Goal: Use online tool/utility: Utilize a website feature to perform a specific function

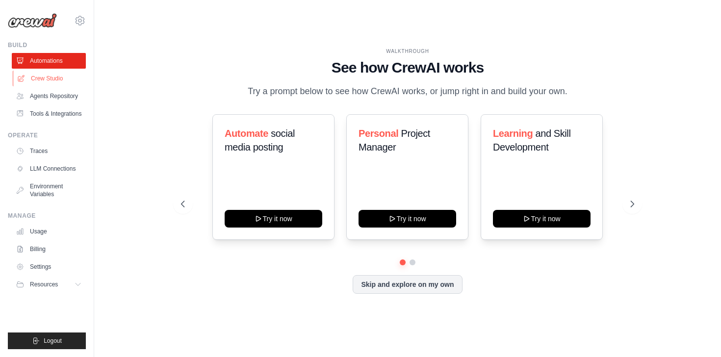
click at [60, 82] on link "Crew Studio" at bounding box center [50, 79] width 74 height 16
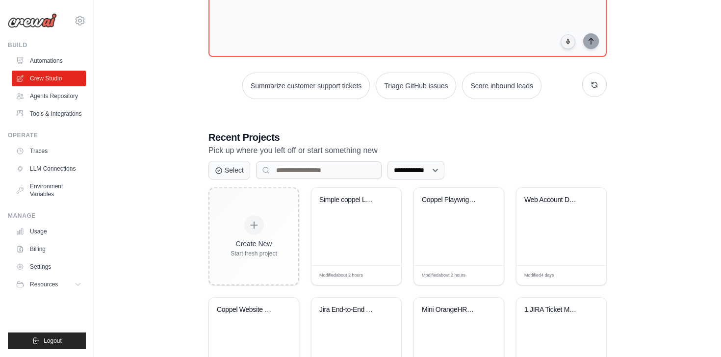
scroll to position [113, 0]
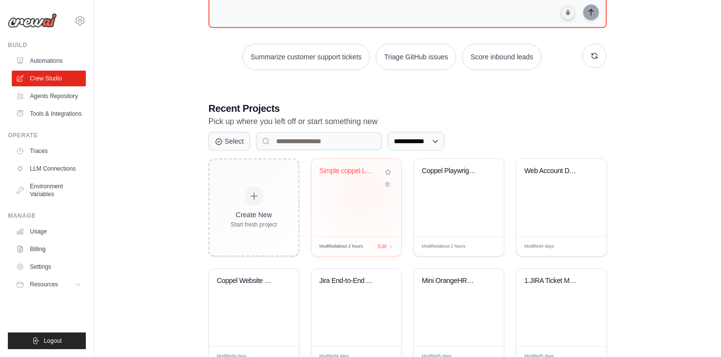
click at [361, 193] on div "Simple coppel Login" at bounding box center [357, 198] width 90 height 78
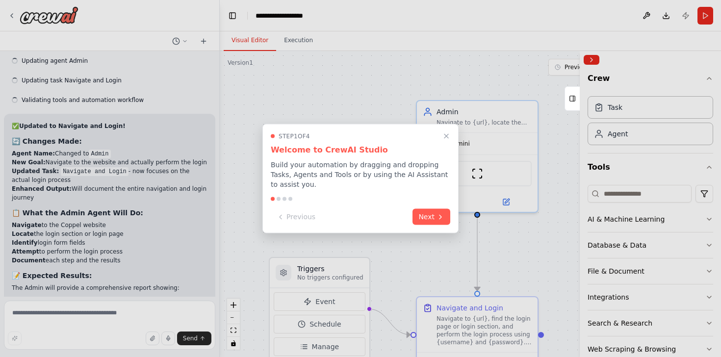
scroll to position [4336, 0]
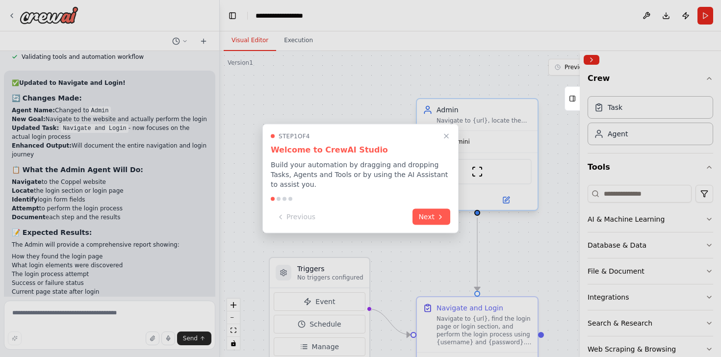
click at [448, 137] on icon "Close walkthrough" at bounding box center [446, 136] width 8 height 8
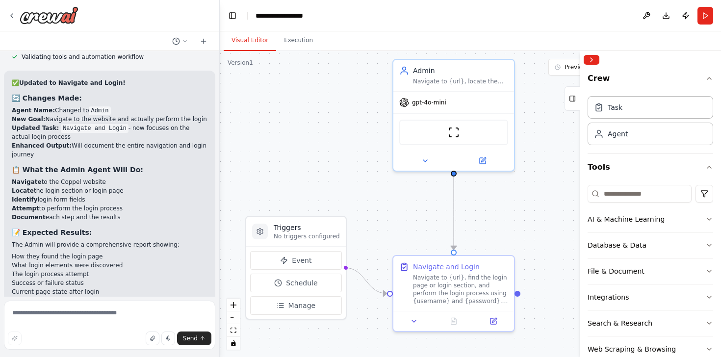
drag, startPoint x: 356, startPoint y: 187, endPoint x: 333, endPoint y: 145, distance: 48.3
click at [333, 145] on div ".deletable-edge-delete-btn { width: 20px; height: 20px; border: 0px solid #ffff…" at bounding box center [470, 204] width 501 height 306
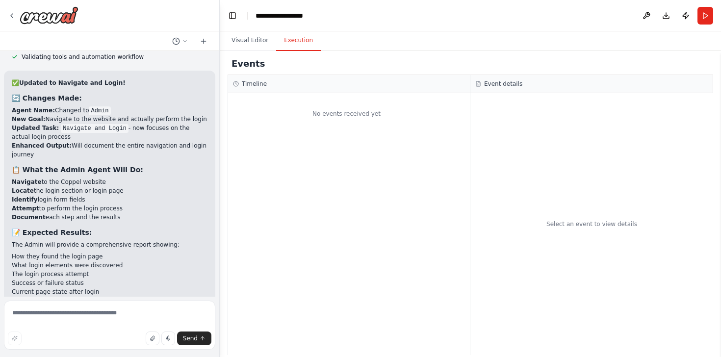
click at [297, 40] on button "Execution" at bounding box center [298, 40] width 45 height 21
click at [292, 289] on div "No events received yet" at bounding box center [349, 224] width 242 height 262
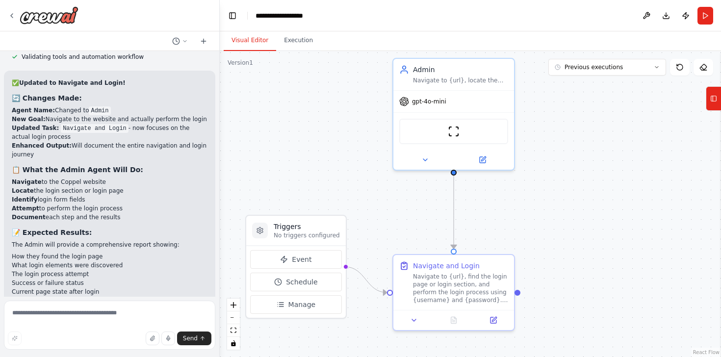
click at [257, 37] on button "Visual Editor" at bounding box center [250, 40] width 52 height 21
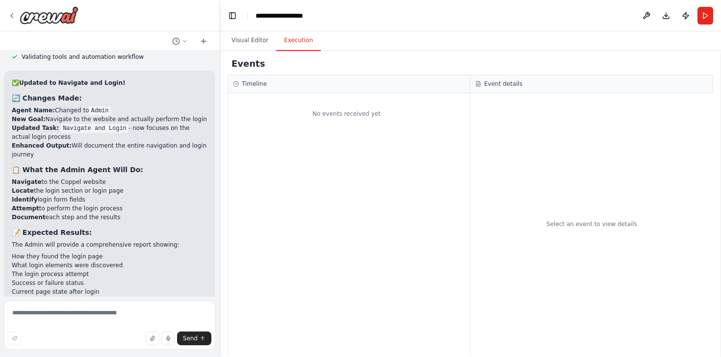
click at [301, 43] on button "Execution" at bounding box center [298, 40] width 45 height 21
click at [388, 46] on div "Visual Editor Execution" at bounding box center [470, 41] width 501 height 20
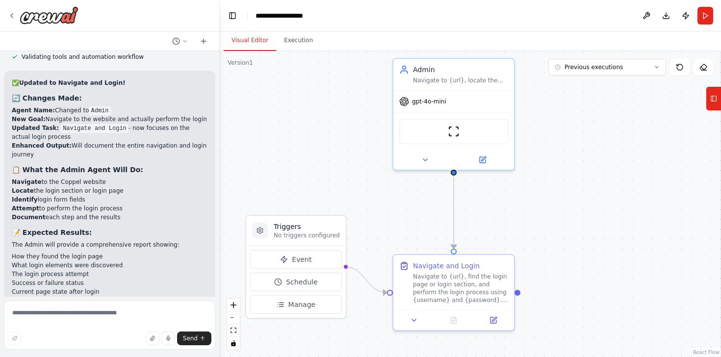
click at [247, 42] on button "Visual Editor" at bounding box center [250, 40] width 52 height 21
click at [712, 18] on button "Run" at bounding box center [706, 16] width 16 height 18
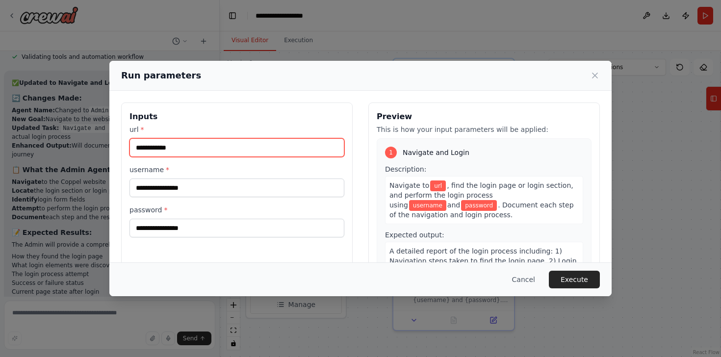
click at [228, 151] on input "url *" at bounding box center [237, 147] width 215 height 19
type input "*"
type input "**********"
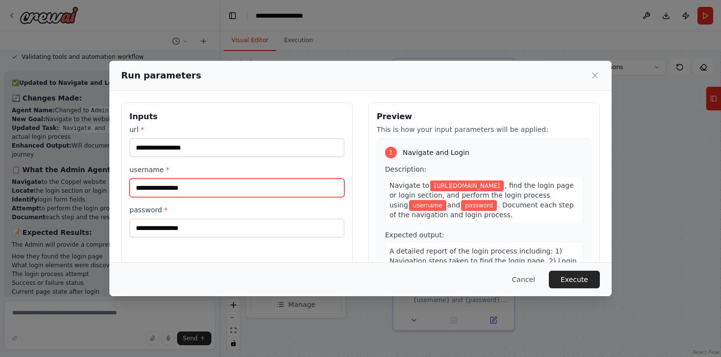
click at [164, 196] on input "username *" at bounding box center [237, 188] width 215 height 19
type input "**********"
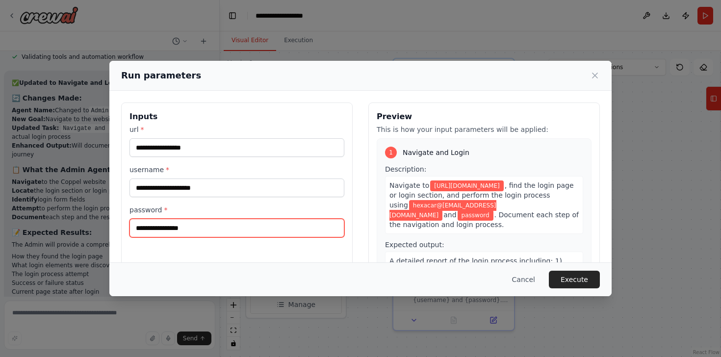
click at [187, 229] on input "password *" at bounding box center [237, 228] width 215 height 19
type input "**********"
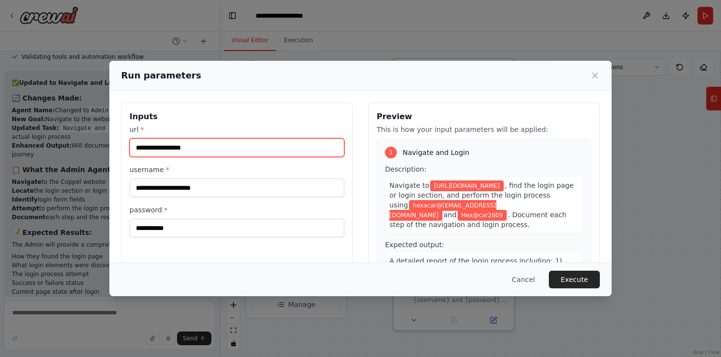
click at [194, 145] on input "**********" at bounding box center [237, 147] width 215 height 19
type input "*"
paste input "**********"
type input "**********"
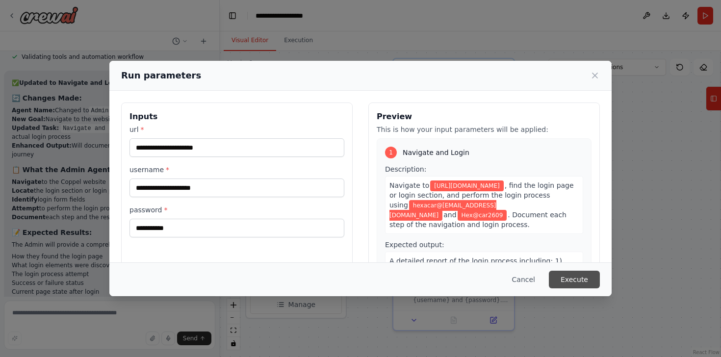
click at [570, 279] on button "Execute" at bounding box center [574, 280] width 51 height 18
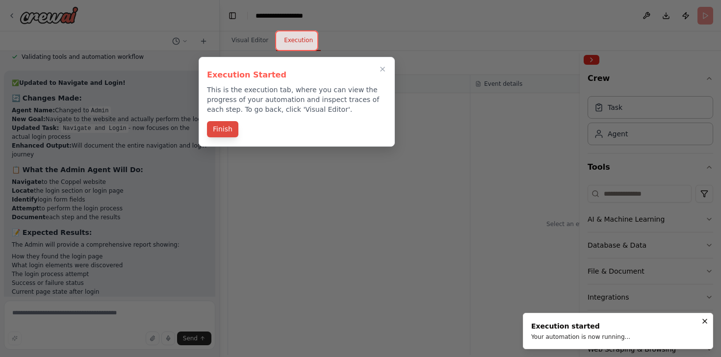
click at [221, 134] on button "Finish" at bounding box center [222, 129] width 31 height 16
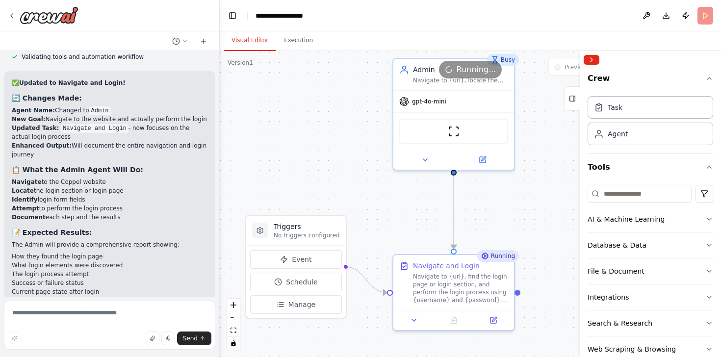
click at [261, 48] on button "Visual Editor" at bounding box center [250, 40] width 52 height 21
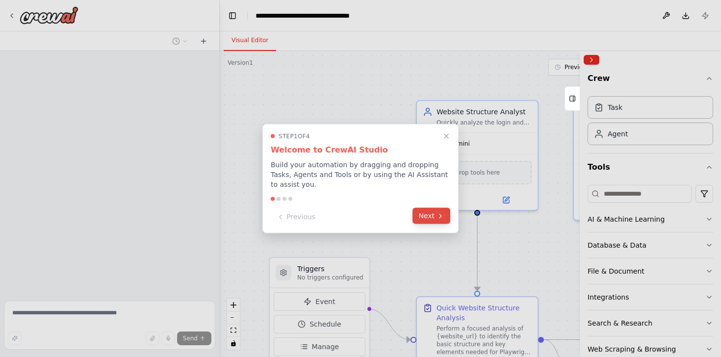
click at [446, 219] on button "Next" at bounding box center [432, 216] width 38 height 16
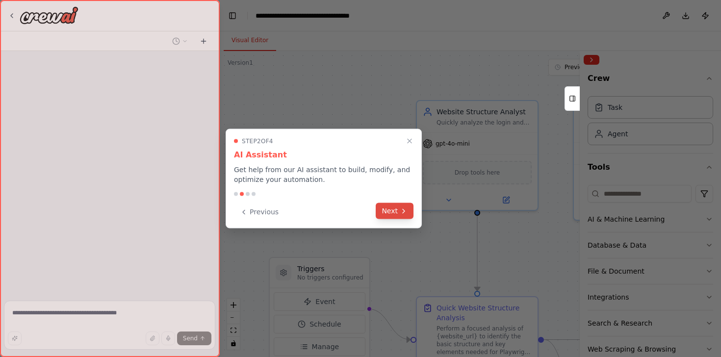
click at [382, 206] on button "Next" at bounding box center [395, 211] width 38 height 16
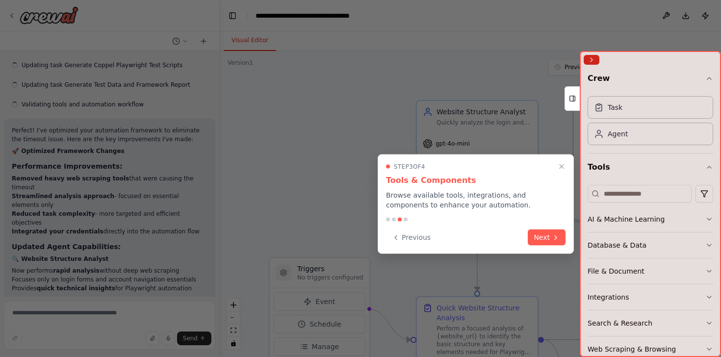
scroll to position [1798, 0]
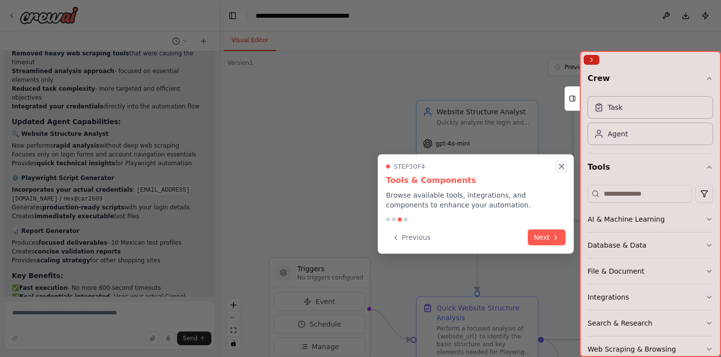
click at [562, 170] on icon "Close walkthrough" at bounding box center [561, 166] width 9 height 9
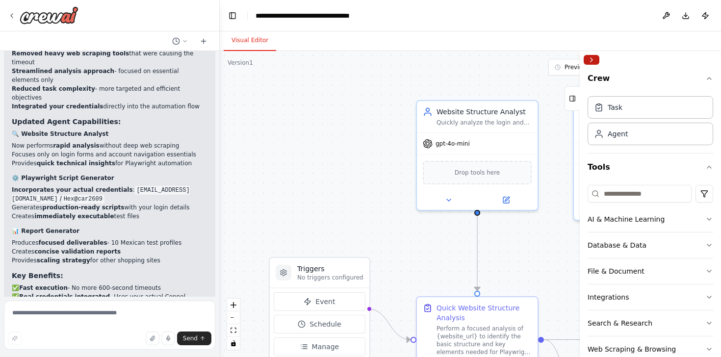
click at [596, 61] on button "Collapse right sidebar" at bounding box center [592, 60] width 16 height 10
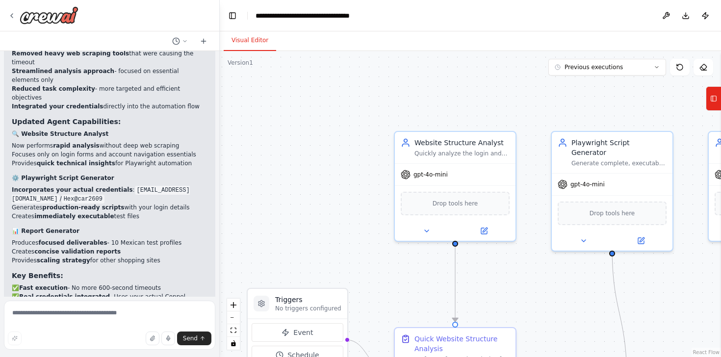
drag, startPoint x: 332, startPoint y: 181, endPoint x: 311, endPoint y: 212, distance: 37.7
click at [311, 212] on div ".deletable-edge-delete-btn { width: 20px; height: 20px; border: 0px solid #ffff…" at bounding box center [470, 204] width 501 height 306
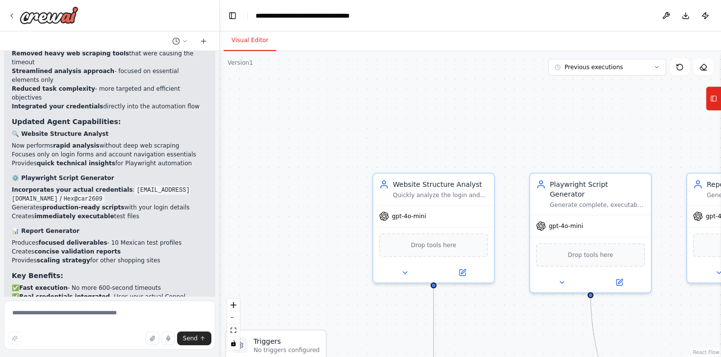
drag, startPoint x: 311, startPoint y: 212, endPoint x: 291, endPoint y: 252, distance: 44.8
click at [290, 253] on div ".deletable-edge-delete-btn { width: 20px; height: 20px; border: 0px solid #ffff…" at bounding box center [470, 204] width 501 height 306
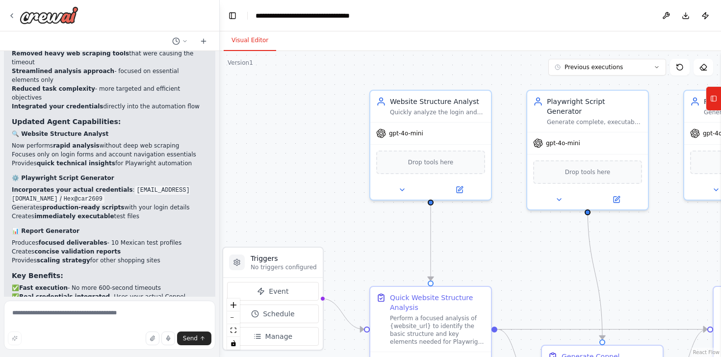
drag, startPoint x: 291, startPoint y: 252, endPoint x: 286, endPoint y: 173, distance: 79.1
click at [286, 172] on div ".deletable-edge-delete-btn { width: 20px; height: 20px; border: 0px solid #ffff…" at bounding box center [470, 204] width 501 height 306
click at [235, 323] on button "zoom out" at bounding box center [233, 318] width 13 height 13
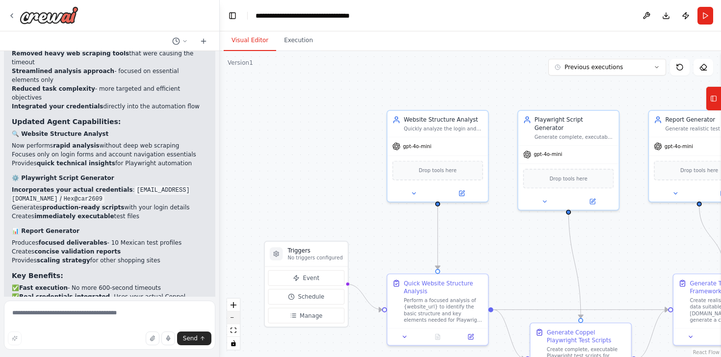
click at [235, 321] on button "zoom out" at bounding box center [233, 318] width 13 height 13
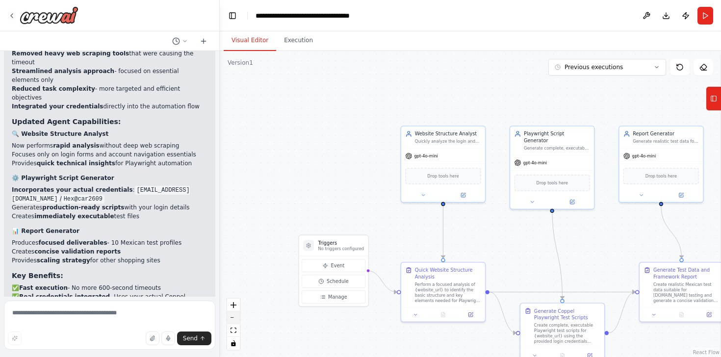
click at [235, 321] on button "zoom out" at bounding box center [233, 318] width 13 height 13
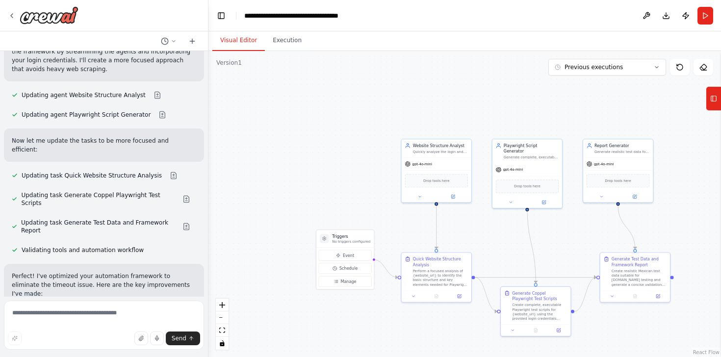
drag, startPoint x: 218, startPoint y: 168, endPoint x: 273, endPoint y: 167, distance: 54.5
click at [273, 167] on div "Login form Analyser – to explore and document core workflows in Coppel. Data Pr…" at bounding box center [360, 178] width 721 height 357
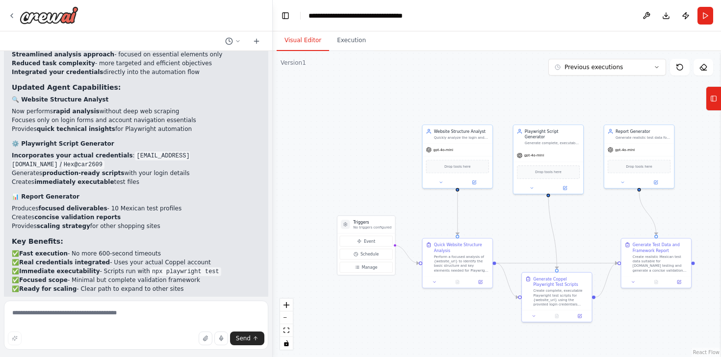
drag, startPoint x: 273, startPoint y: 168, endPoint x: 222, endPoint y: 155, distance: 52.2
click at [222, 155] on div "Login form Analyser – to explore and document core workflows in Coppel. Data Pr…" at bounding box center [360, 178] width 721 height 357
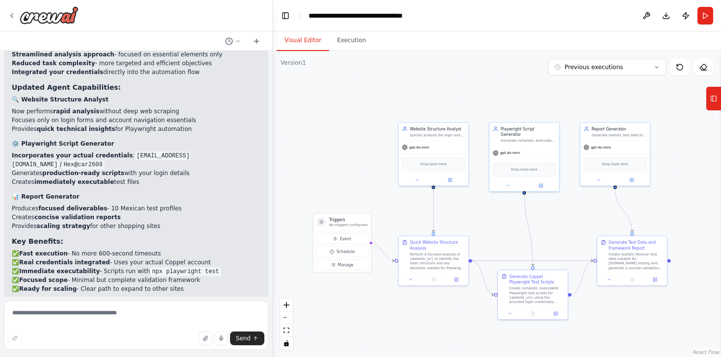
drag, startPoint x: 343, startPoint y: 141, endPoint x: 327, endPoint y: 138, distance: 16.5
click at [327, 138] on div ".deletable-edge-delete-btn { width: 20px; height: 20px; border: 0px solid #ffff…" at bounding box center [497, 204] width 448 height 306
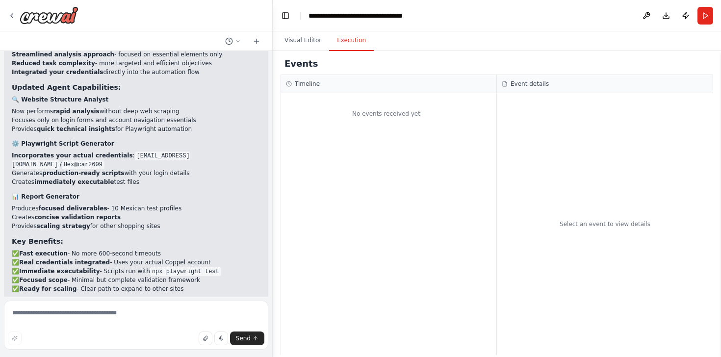
click at [337, 44] on button "Execution" at bounding box center [351, 40] width 45 height 21
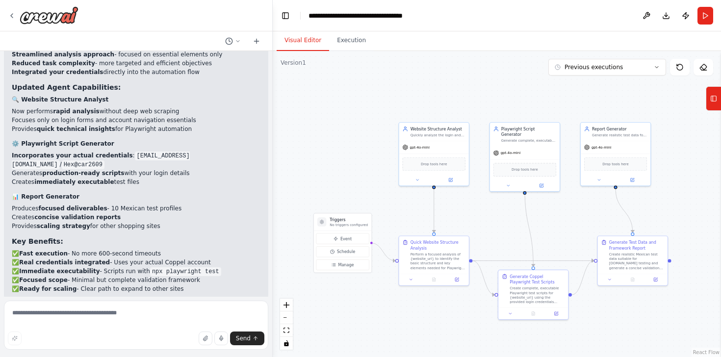
click at [302, 41] on button "Visual Editor" at bounding box center [303, 40] width 52 height 21
click at [466, 32] on div "Visual Editor Execution" at bounding box center [497, 41] width 448 height 20
click at [704, 17] on button "Run" at bounding box center [706, 16] width 16 height 18
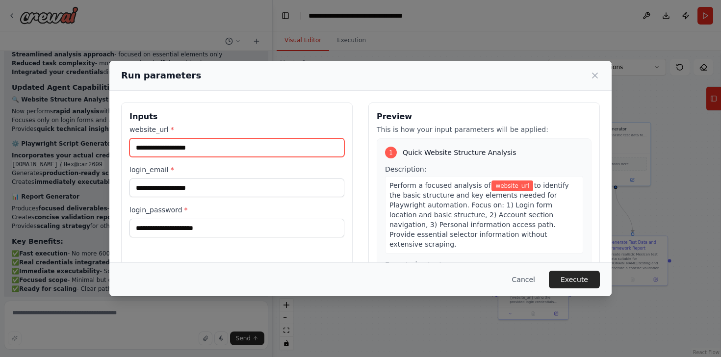
click at [222, 154] on input "website_url *" at bounding box center [237, 147] width 215 height 19
type input "**********"
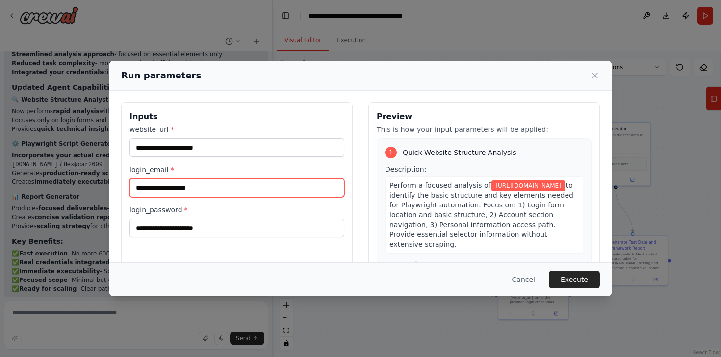
click at [183, 187] on input "login_email *" at bounding box center [237, 188] width 215 height 19
type input "**********"
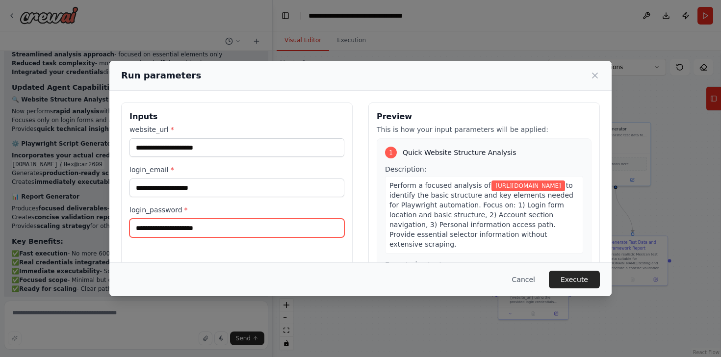
click at [159, 230] on input "login_password *" at bounding box center [237, 228] width 215 height 19
type input "**********"
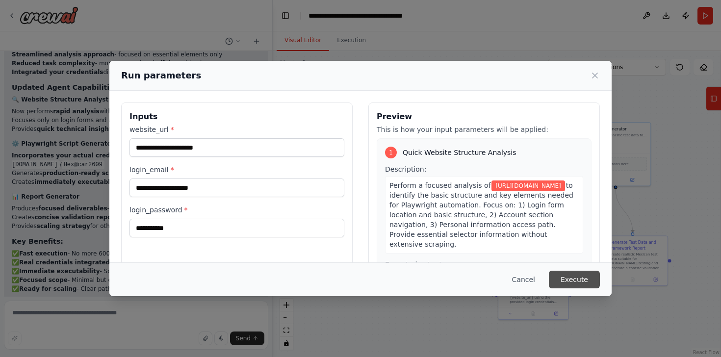
click at [570, 284] on button "Execute" at bounding box center [574, 280] width 51 height 18
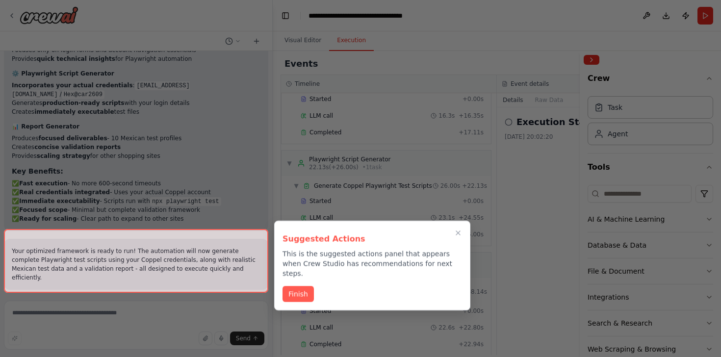
scroll to position [54, 0]
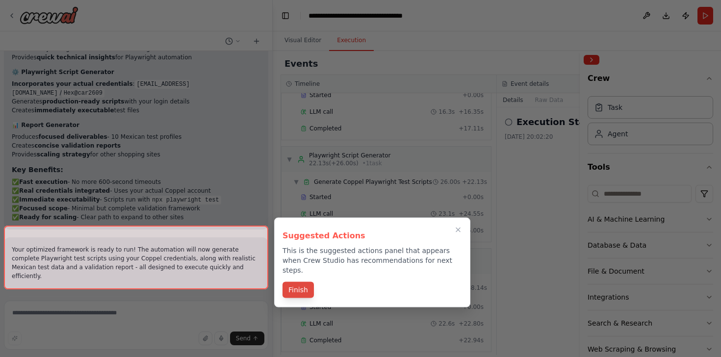
click at [300, 282] on button "Finish" at bounding box center [298, 290] width 31 height 16
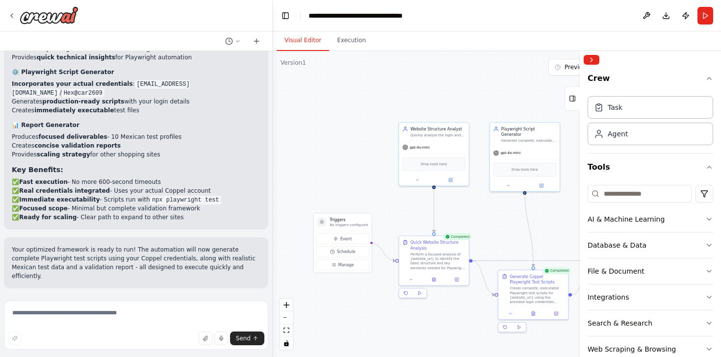
click at [315, 41] on button "Visual Editor" at bounding box center [303, 40] width 52 height 21
click at [435, 281] on button at bounding box center [434, 278] width 24 height 7
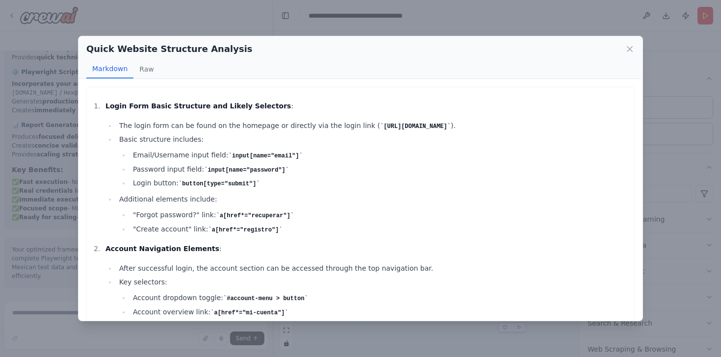
scroll to position [420, 0]
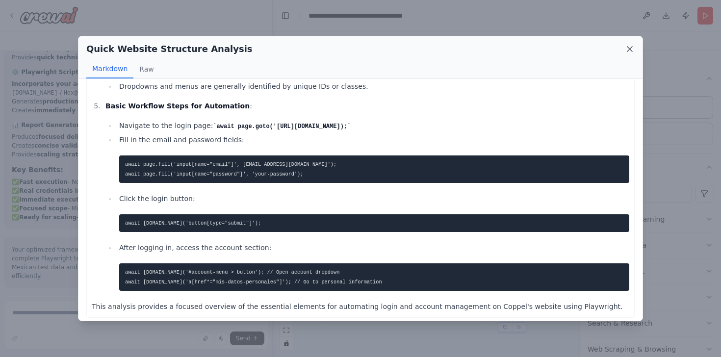
click at [630, 52] on icon at bounding box center [630, 49] width 10 height 10
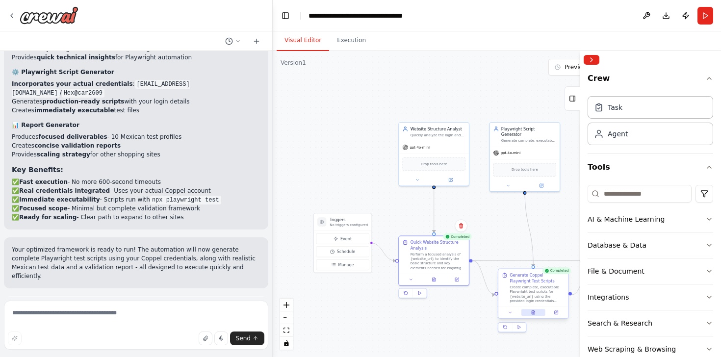
click at [534, 311] on icon at bounding box center [534, 311] width 1 height 1
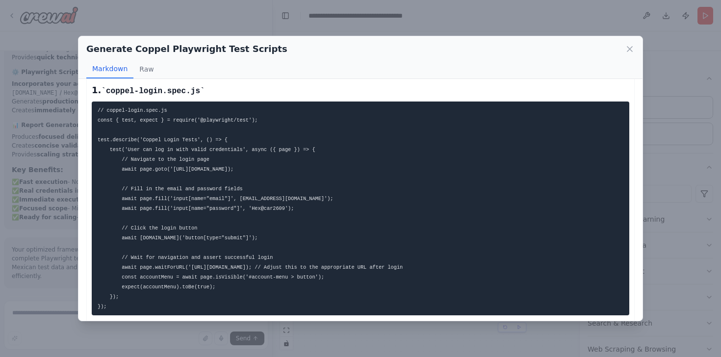
scroll to position [0, 0]
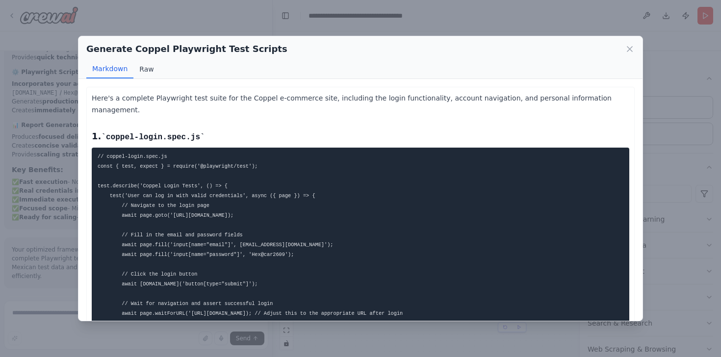
click at [133, 68] on button "Raw" at bounding box center [146, 69] width 26 height 19
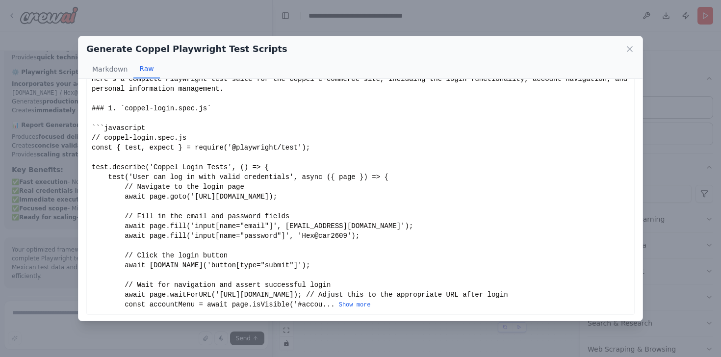
scroll to position [20, 0]
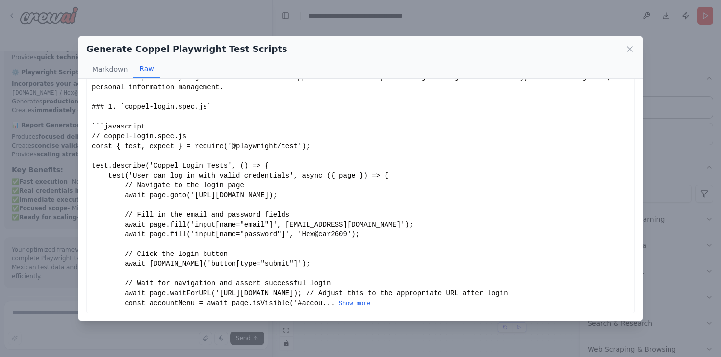
click at [368, 304] on button "Show more" at bounding box center [355, 304] width 32 height 8
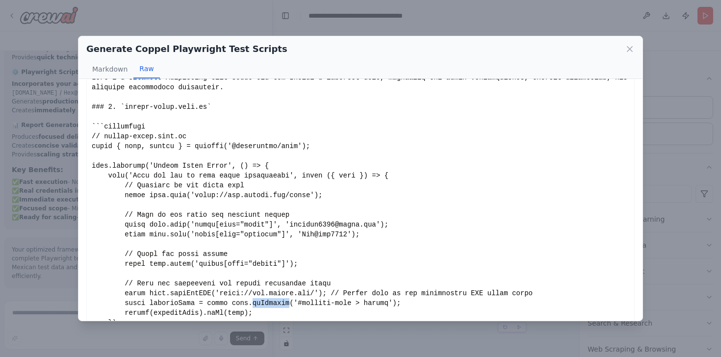
drag, startPoint x: 267, startPoint y: 300, endPoint x: 359, endPoint y: 184, distance: 147.7
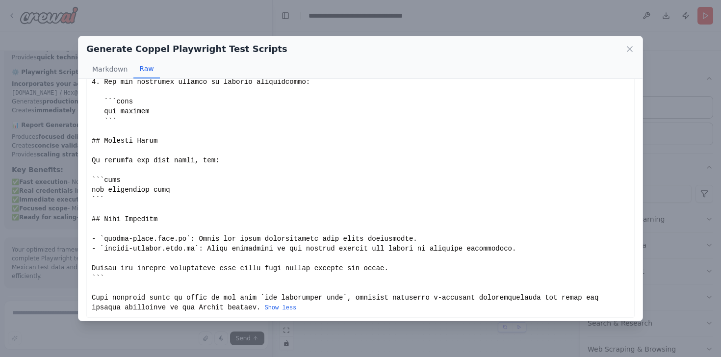
scroll to position [1109, 0]
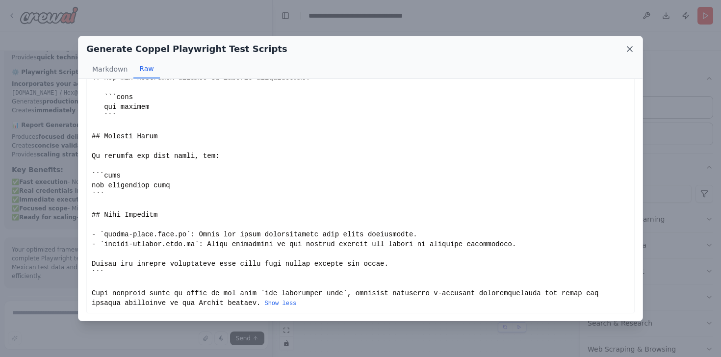
click at [633, 51] on icon at bounding box center [630, 49] width 10 height 10
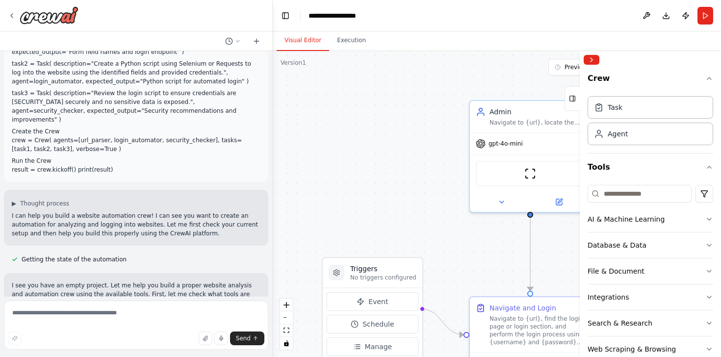
scroll to position [3906, 0]
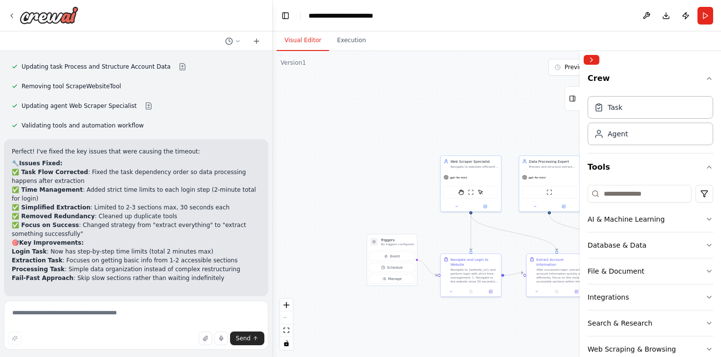
scroll to position [8485, 0]
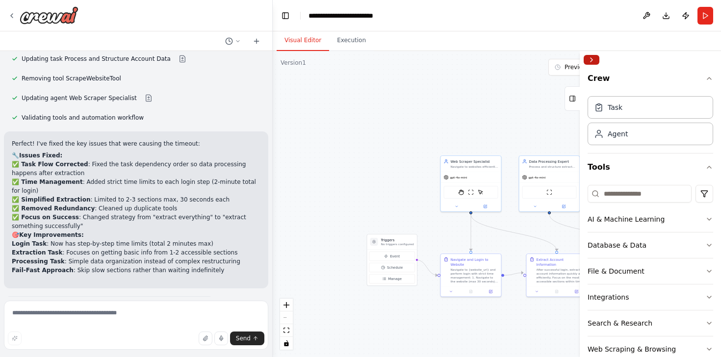
click at [591, 61] on button "Collapse right sidebar" at bounding box center [592, 60] width 16 height 10
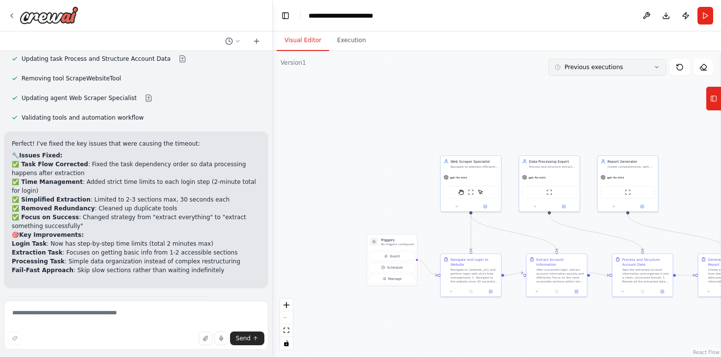
click at [659, 68] on icon at bounding box center [657, 67] width 6 height 6
click at [644, 81] on button "1h 48m ago" at bounding box center [607, 86] width 118 height 16
click at [603, 88] on div "1h 48m ago" at bounding box center [613, 85] width 98 height 8
click at [468, 289] on button at bounding box center [471, 291] width 21 height 6
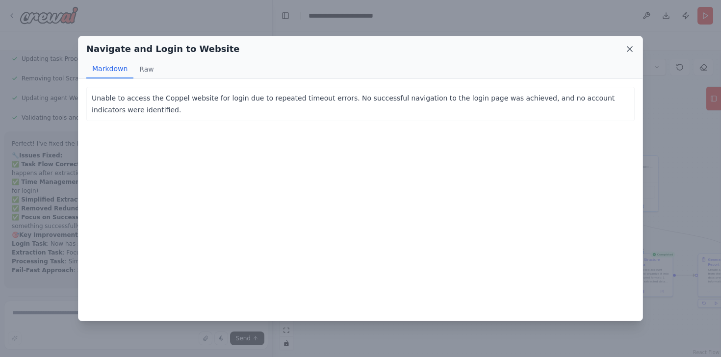
click at [631, 52] on icon at bounding box center [630, 49] width 10 height 10
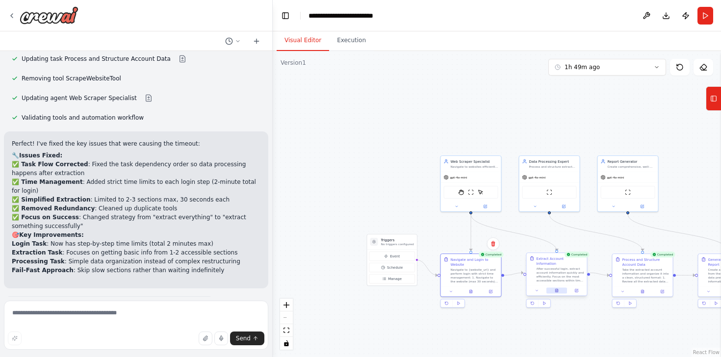
click at [558, 289] on icon at bounding box center [557, 291] width 4 height 4
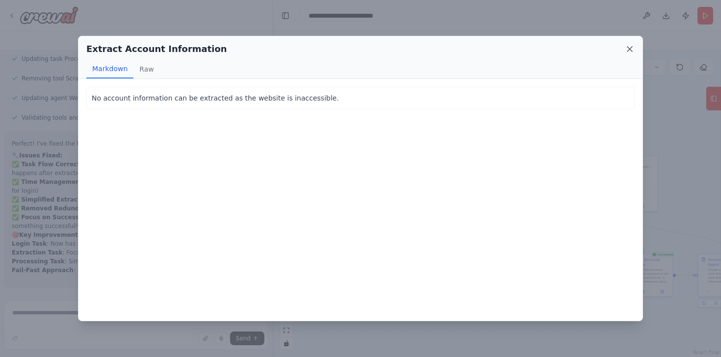
click at [629, 52] on icon at bounding box center [630, 49] width 10 height 10
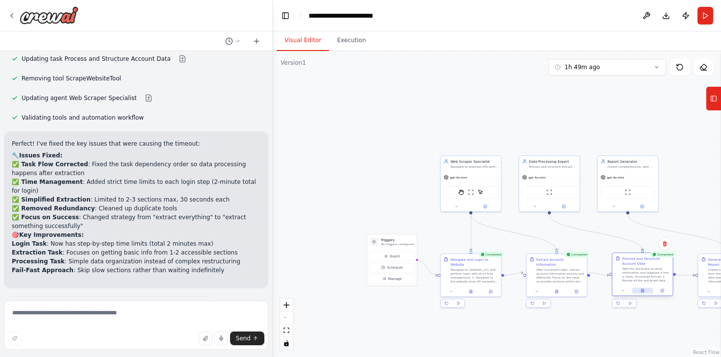
click at [641, 291] on icon at bounding box center [643, 291] width 4 height 4
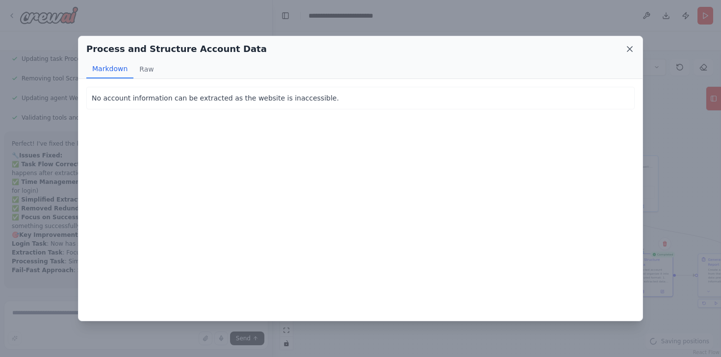
click at [626, 49] on icon at bounding box center [630, 49] width 10 height 10
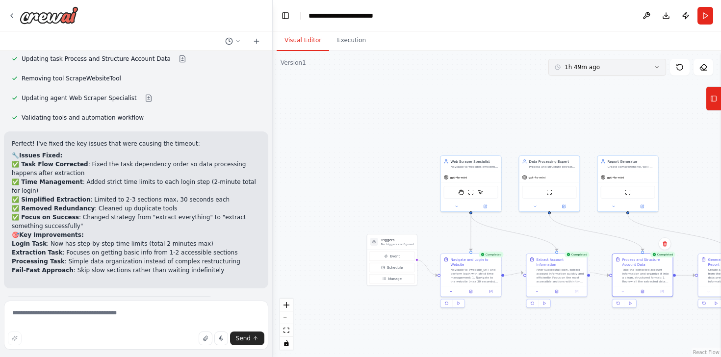
click at [653, 69] on button "1h 49m ago" at bounding box center [607, 67] width 118 height 17
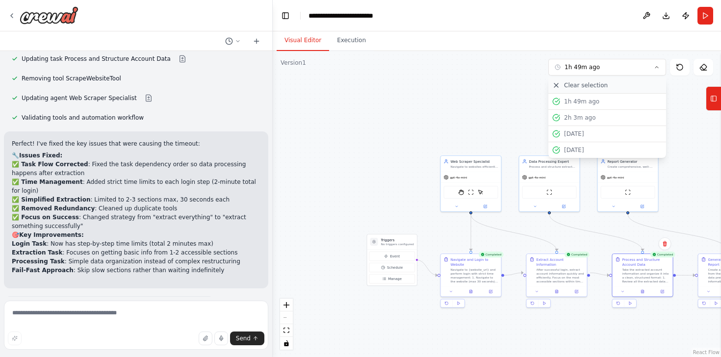
click at [628, 79] on button "Clear selection" at bounding box center [607, 86] width 118 height 16
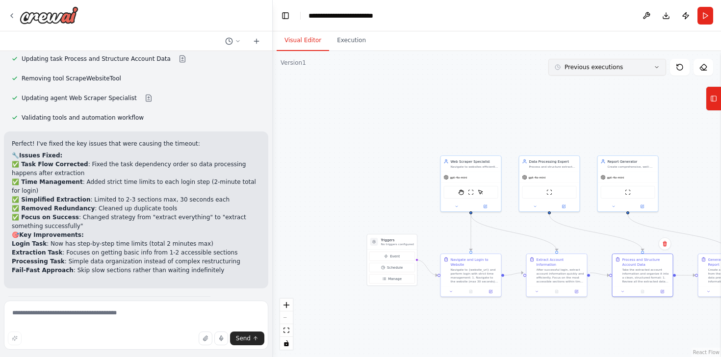
click at [632, 63] on button "Previous executions" at bounding box center [607, 67] width 118 height 17
click at [517, 107] on div ".deletable-edge-delete-btn { width: 20px; height: 20px; border: 0px solid #ffff…" at bounding box center [497, 204] width 448 height 306
click at [702, 26] on header "**********" at bounding box center [497, 15] width 448 height 31
click at [703, 20] on button "Run" at bounding box center [706, 16] width 16 height 18
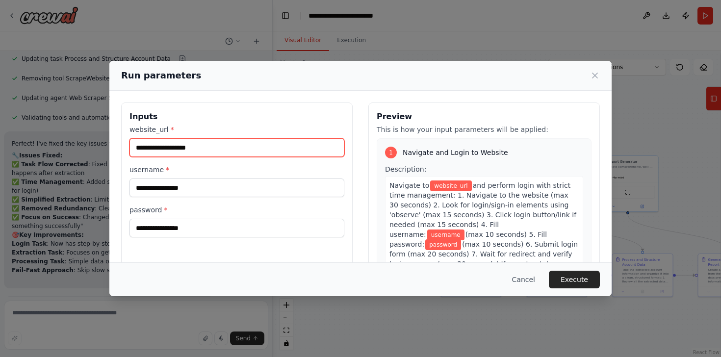
click at [268, 141] on input "website_url *" at bounding box center [237, 147] width 215 height 19
type input "**********"
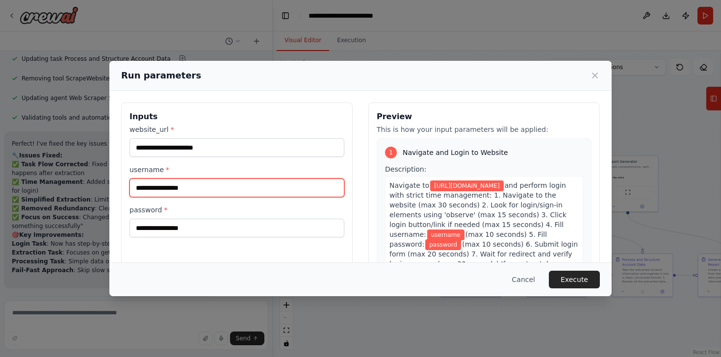
click at [222, 188] on input "username *" at bounding box center [237, 188] width 215 height 19
type input "**********"
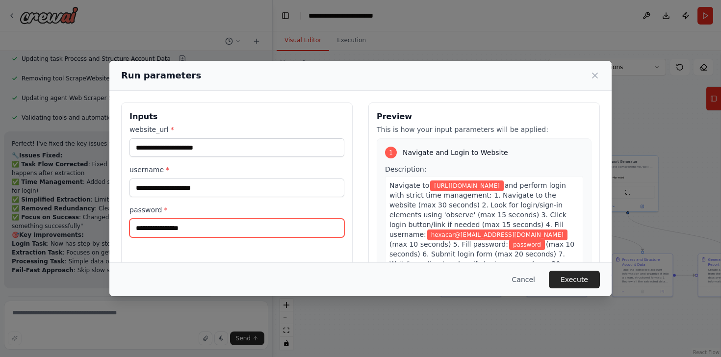
click at [216, 232] on input "password *" at bounding box center [237, 228] width 215 height 19
type input "**********"
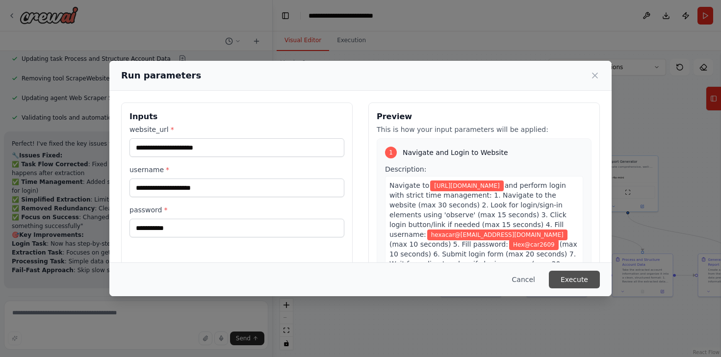
click at [557, 277] on button "Execute" at bounding box center [574, 280] width 51 height 18
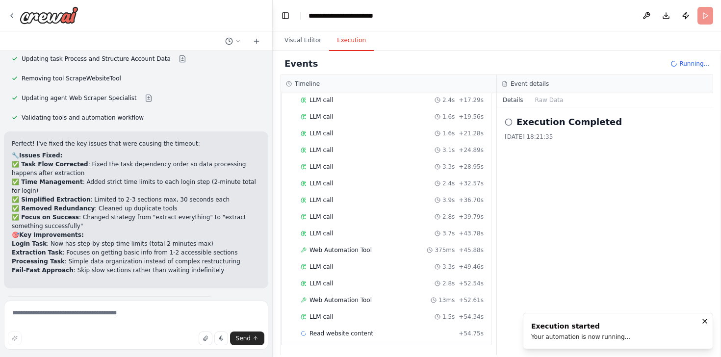
scroll to position [200, 0]
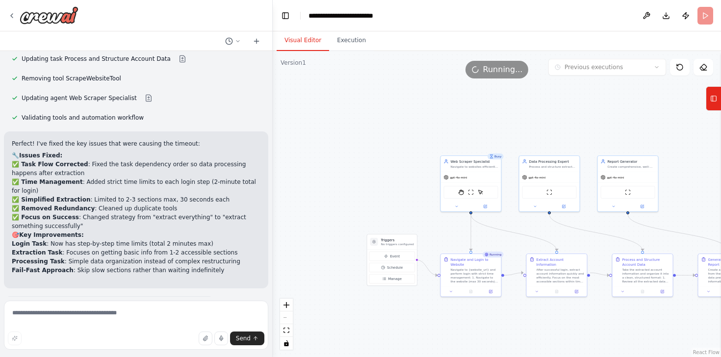
click at [309, 42] on button "Visual Editor" at bounding box center [303, 40] width 52 height 21
